Goal: Navigation & Orientation: Find specific page/section

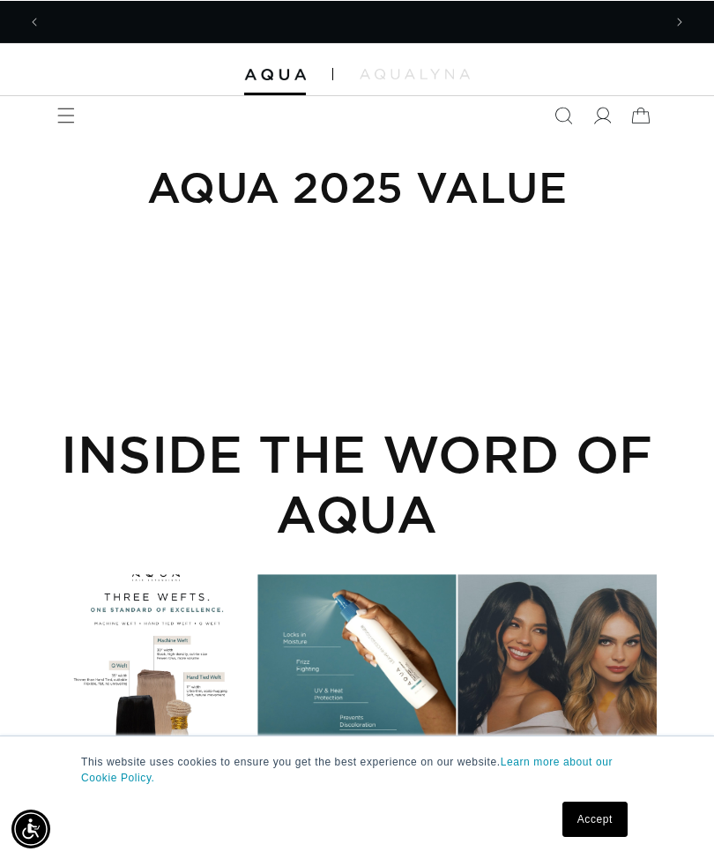
scroll to position [0, 621]
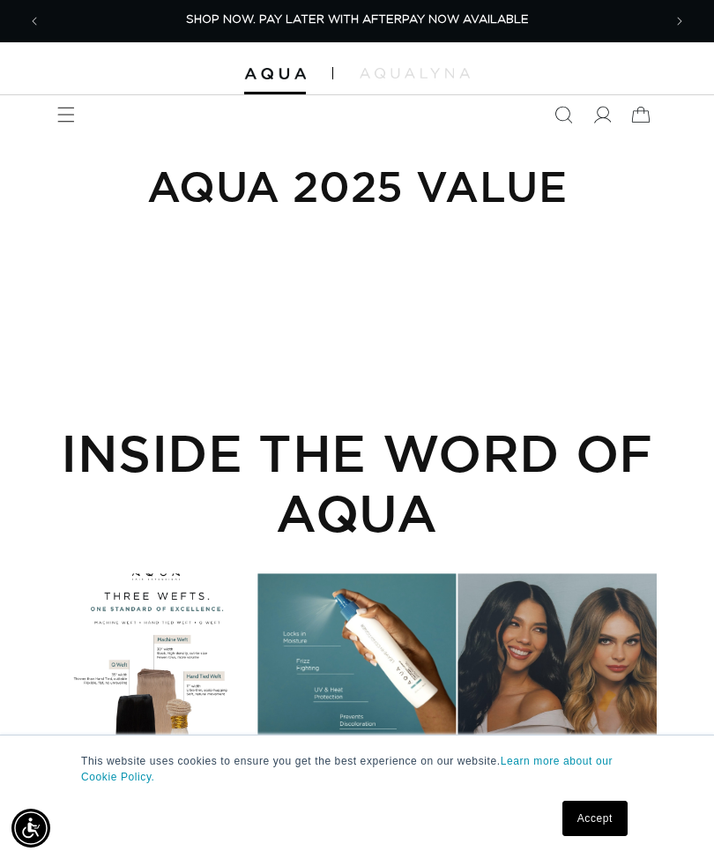
click at [452, 468] on h2 "INSIDE THE WORD OF AQUA" at bounding box center [356, 482] width 599 height 120
click at [403, 761] on p "This website uses cookies to ensure you get the best experience on our website.…" at bounding box center [357, 769] width 552 height 32
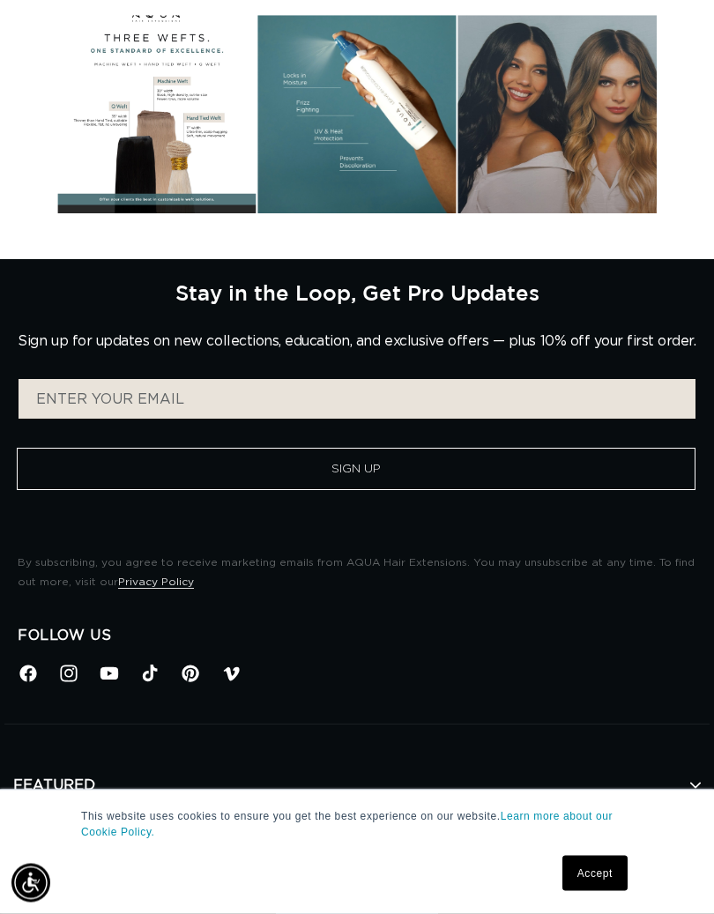
scroll to position [558, 0]
click at [516, 294] on h2 "Stay in the Loop, Get Pro Updates" at bounding box center [357, 292] width 364 height 25
click at [522, 348] on p "Sign up for updates on new collections, education, and exclusive offers — plus …" at bounding box center [357, 341] width 678 height 17
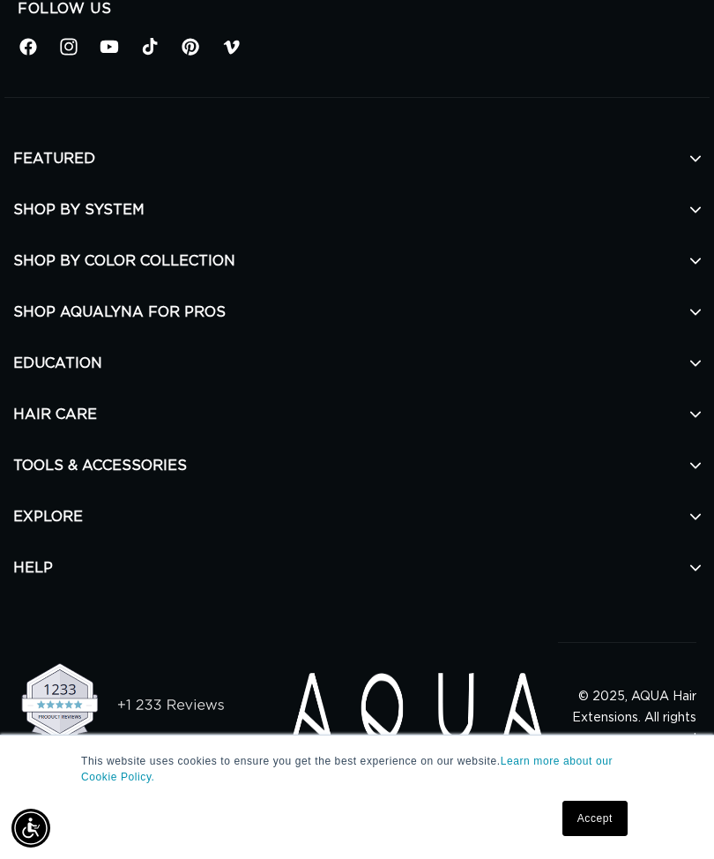
scroll to position [0, 621]
click at [204, 310] on h2 "SHOP AQUALYNA FOR PROS" at bounding box center [357, 312] width 688 height 51
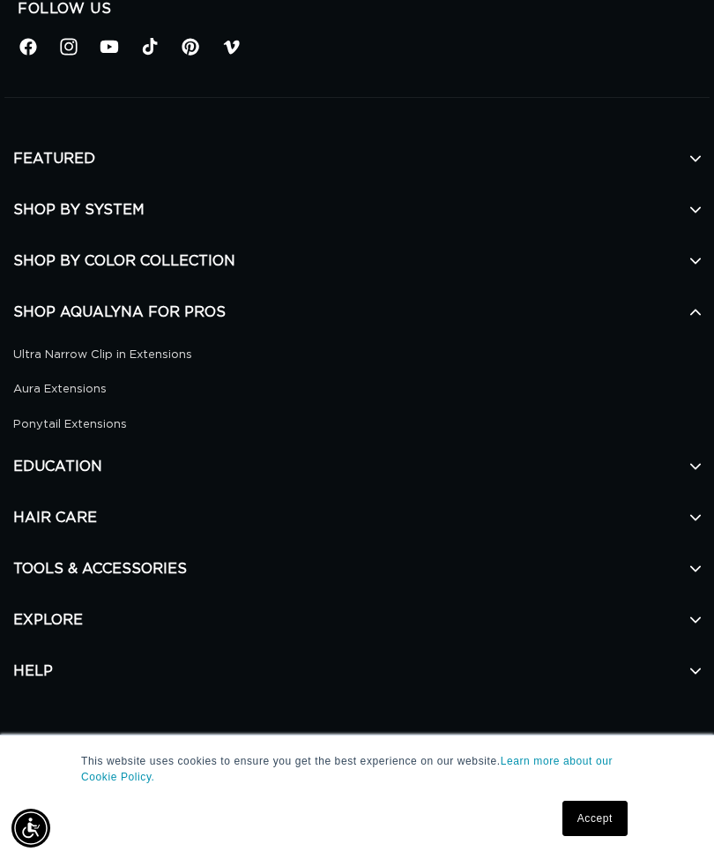
click at [183, 309] on h2 "SHOP AQUALYNA FOR PROS" at bounding box center [357, 312] width 688 height 51
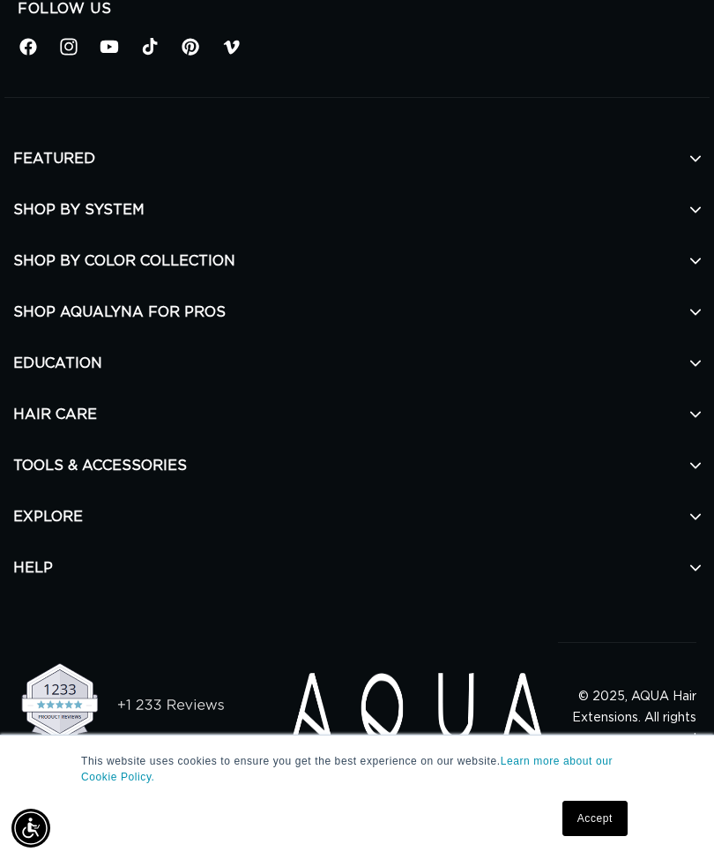
scroll to position [0, 1241]
click at [196, 309] on h2 "SHOP AQUALYNA FOR PROS" at bounding box center [357, 312] width 688 height 51
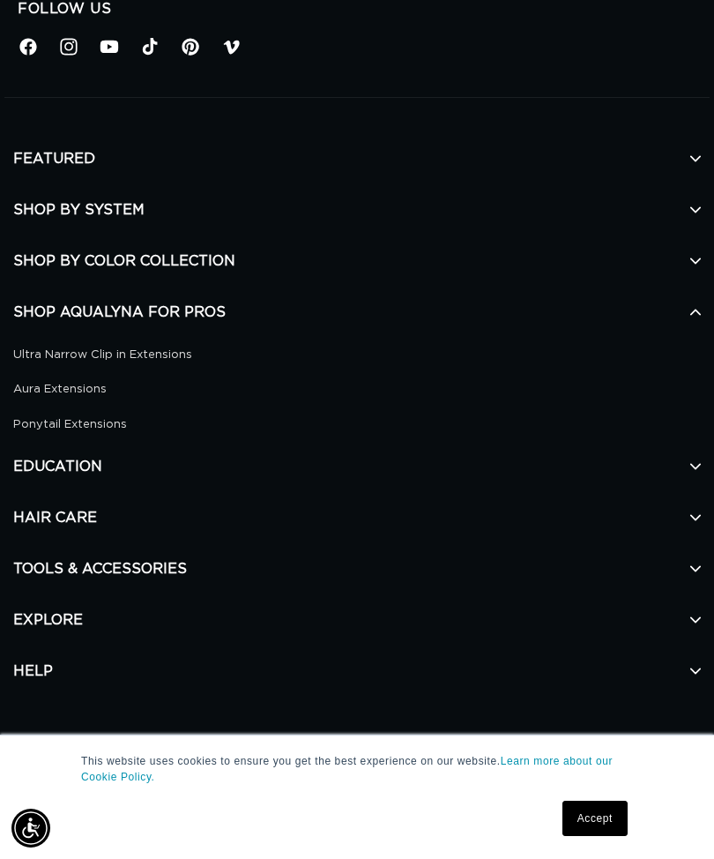
scroll to position [0, 0]
click at [84, 392] on link "Aura Extensions" at bounding box center [350, 389] width 674 height 20
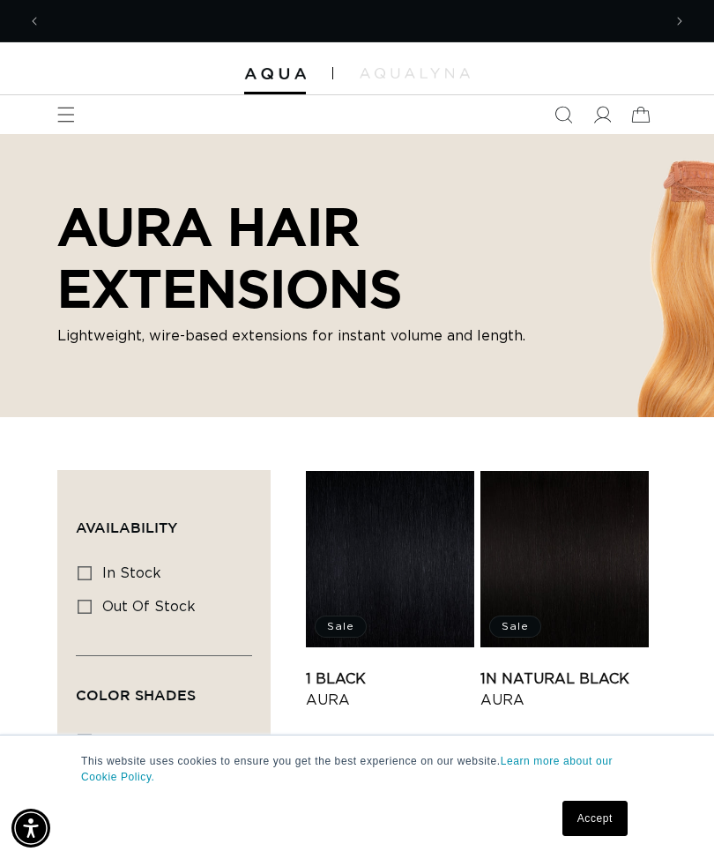
scroll to position [0, 1241]
click at [35, 2] on button "Previous announcement" at bounding box center [34, 21] width 39 height 39
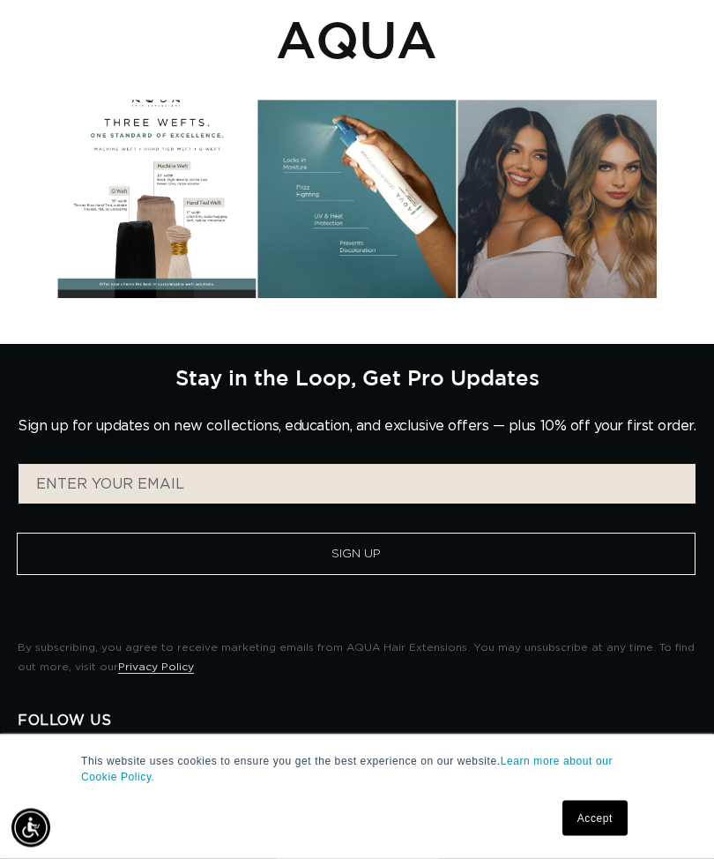
scroll to position [473, 0]
click at [410, 217] on div "Instagram post opens in a popup" at bounding box center [356, 199] width 198 height 198
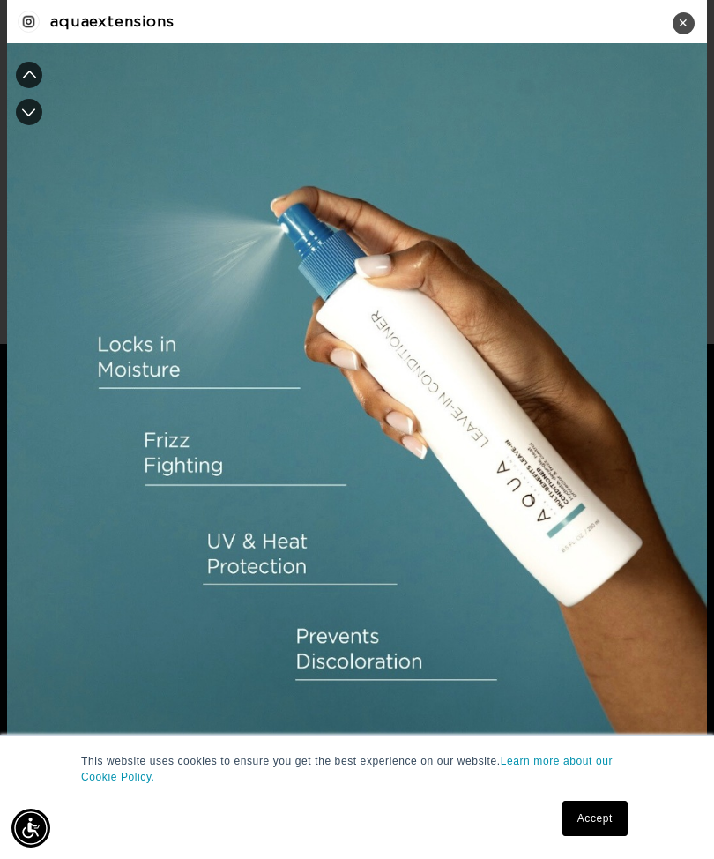
scroll to position [0, 0]
